Goal: Information Seeking & Learning: Compare options

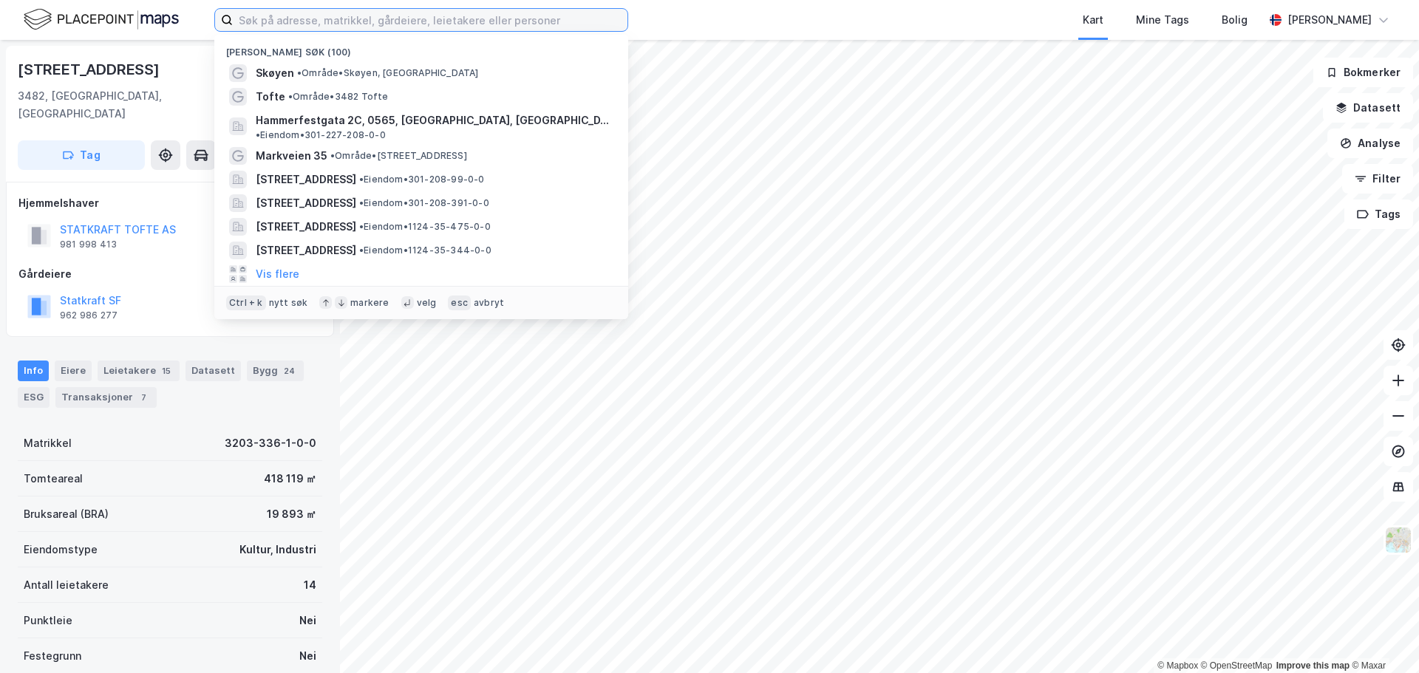
click at [421, 30] on input at bounding box center [430, 20] width 395 height 22
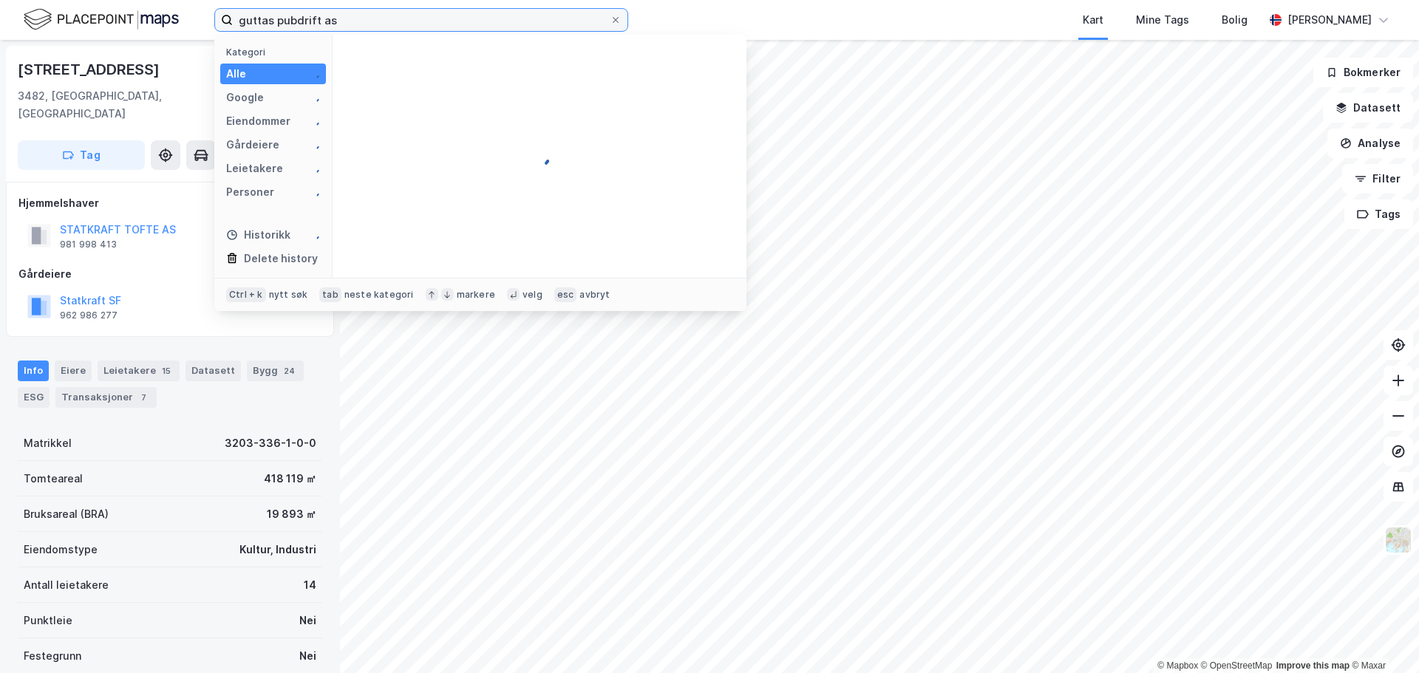
type input "guttas pubdrift as"
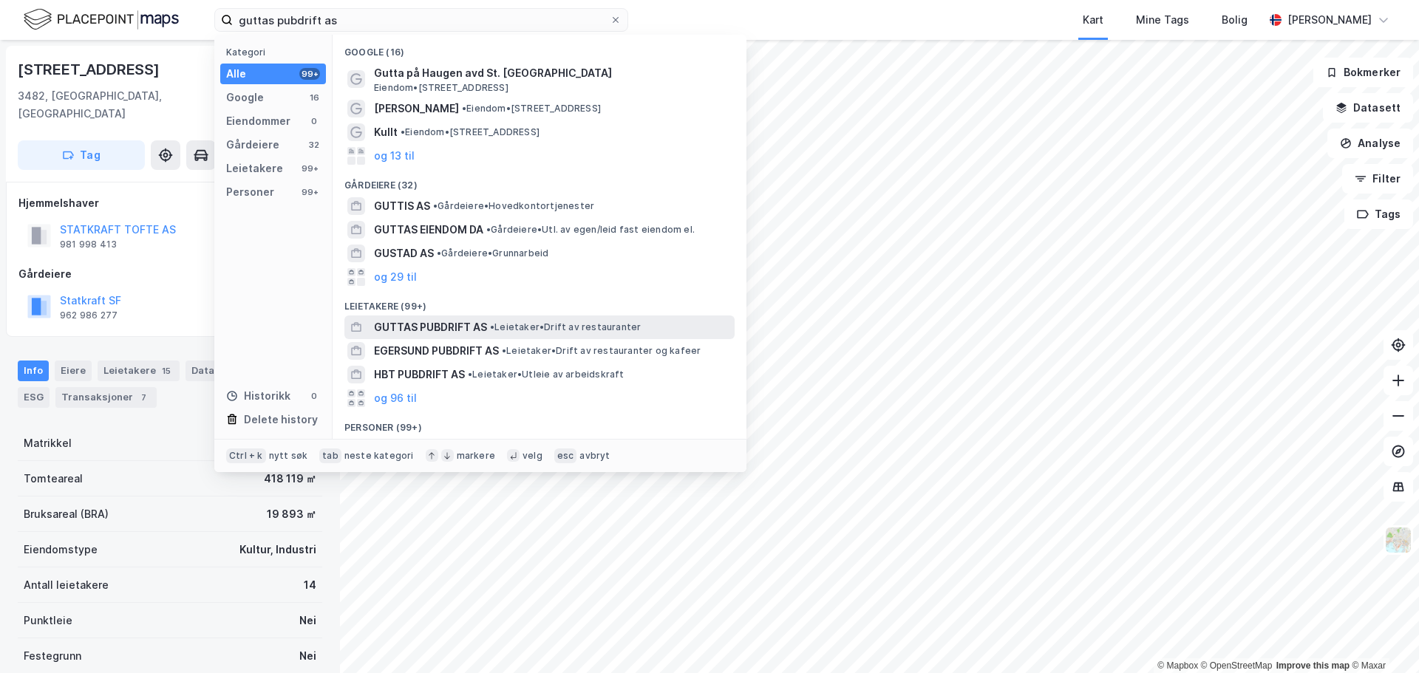
click at [488, 325] on div "GUTTAS PUBDRIFT AS • Leietaker • Drift av restauranter" at bounding box center [553, 328] width 358 height 18
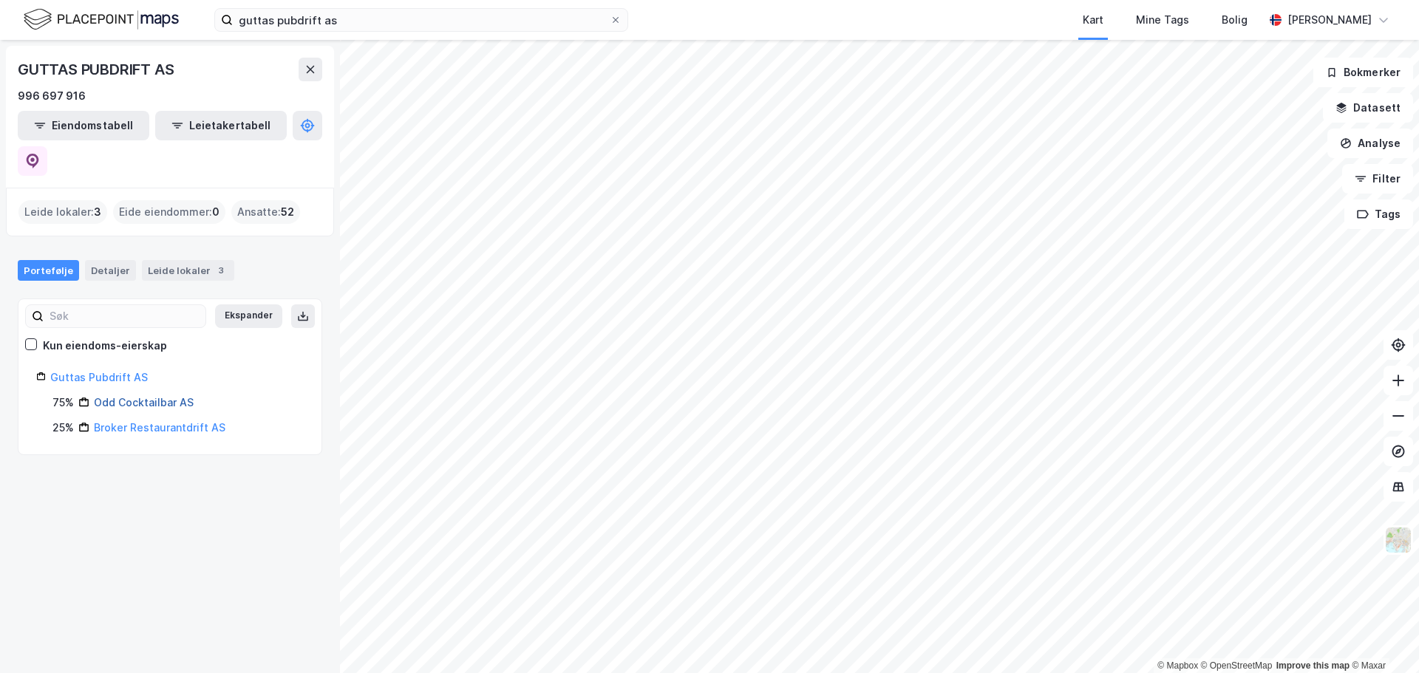
click at [157, 396] on link "Odd Cocktailbar AS" at bounding box center [144, 402] width 100 height 13
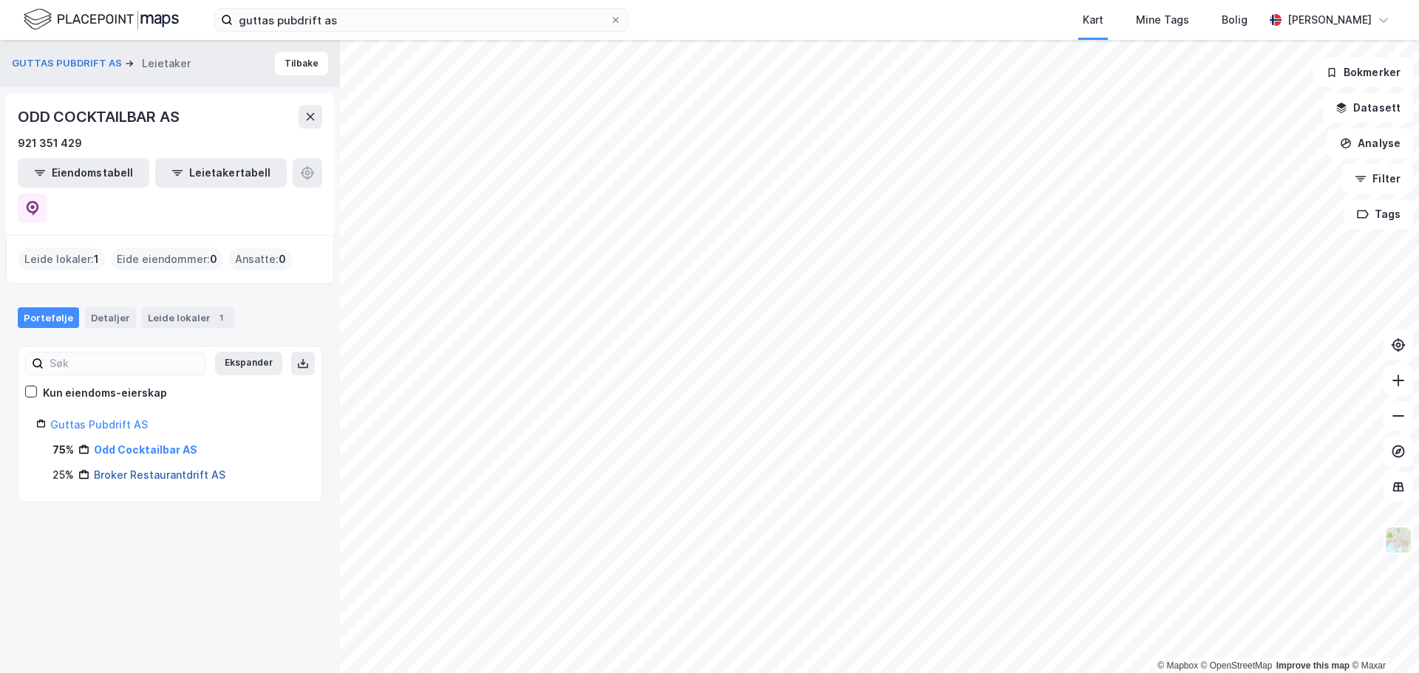
click at [130, 469] on link "Broker Restaurantdrift AS" at bounding box center [160, 475] width 132 height 13
click at [285, 67] on button "Tilbake" at bounding box center [301, 64] width 53 height 24
click at [125, 418] on link "Guttas Pubdrift AS" at bounding box center [99, 424] width 98 height 13
